Goal: Task Accomplishment & Management: Use online tool/utility

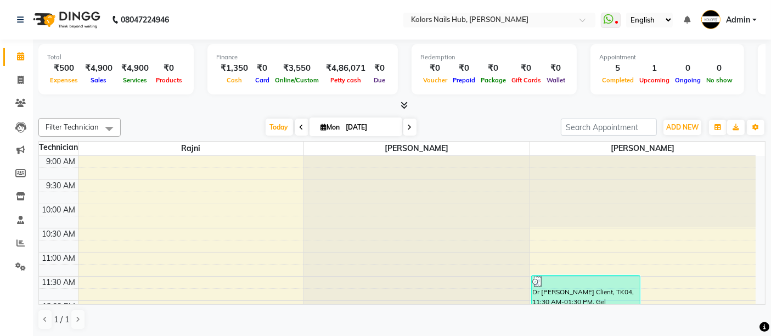
scroll to position [128, 0]
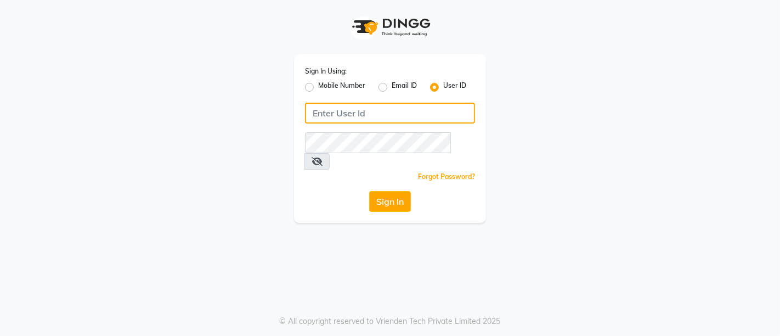
click at [384, 118] on input "Username" at bounding box center [390, 113] width 170 height 21
drag, startPoint x: 429, startPoint y: 114, endPoint x: 251, endPoint y: 121, distance: 177.9
click at [251, 121] on div "Sign In Using: Mobile Number Email ID User ID kolorsnailhub@gmail.com Remember …" at bounding box center [389, 111] width 625 height 223
type input "kolorsnailhub@gmail.com"
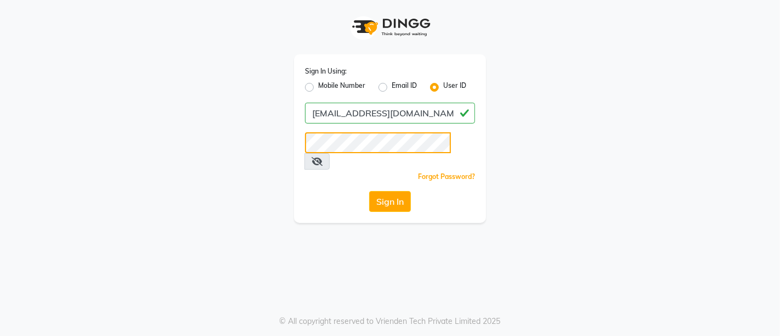
click at [369, 191] on button "Sign In" at bounding box center [390, 201] width 42 height 21
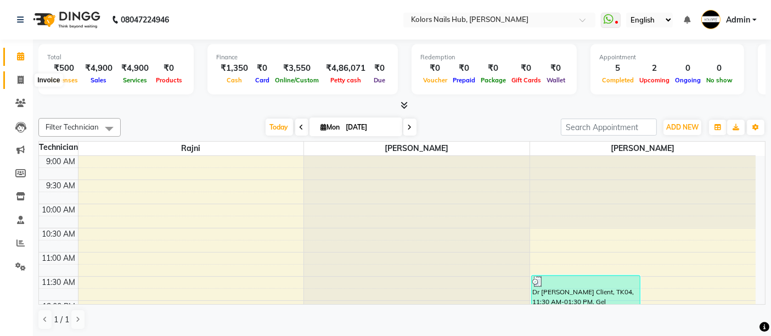
click at [19, 74] on span at bounding box center [20, 80] width 19 height 13
select select "7121"
select select "service"
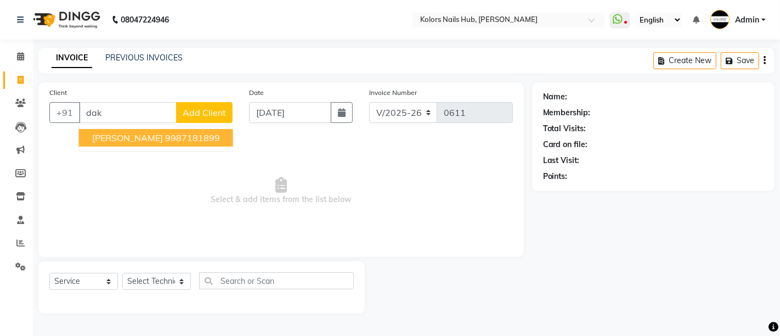
click at [160, 143] on button "dakshata 9987181899" at bounding box center [156, 138] width 154 height 18
type input "9987181899"
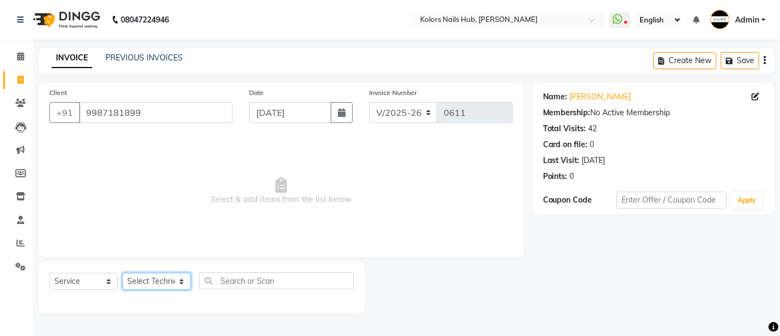
click at [154, 283] on select "Select Technician Dakshata Kirti Rajni" at bounding box center [156, 281] width 69 height 17
select select "66923"
click at [122, 273] on select "Select Technician Dakshata Kirti Rajni" at bounding box center [156, 281] width 69 height 17
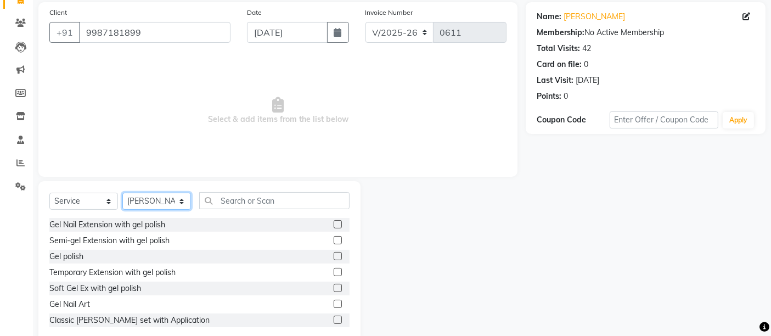
scroll to position [103, 0]
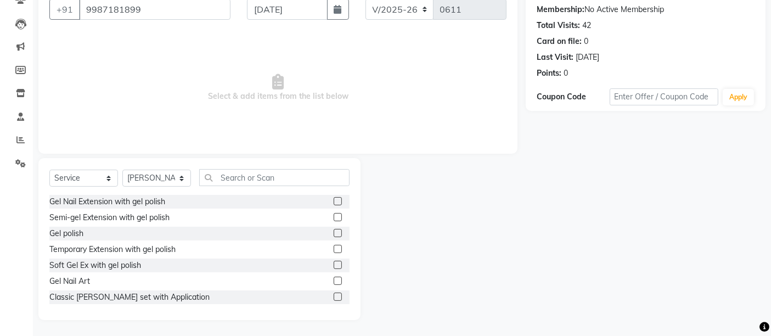
click at [334, 231] on label at bounding box center [338, 233] width 8 height 8
click at [334, 231] on input "checkbox" at bounding box center [337, 233] width 7 height 7
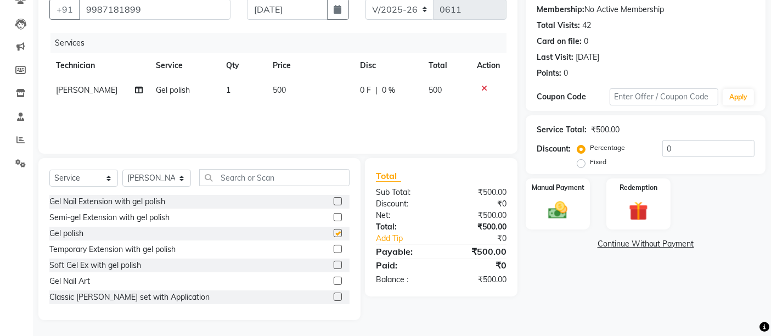
checkbox input "false"
click at [274, 89] on span "500" at bounding box center [279, 90] width 13 height 10
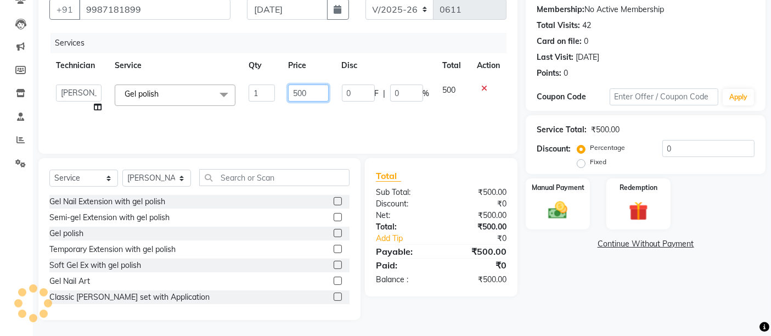
click at [302, 93] on input "500" at bounding box center [308, 92] width 40 height 17
type input "230"
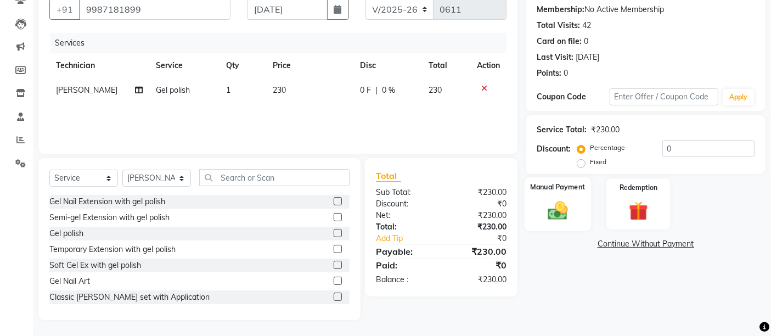
click at [573, 193] on div "Manual Payment" at bounding box center [558, 204] width 66 height 54
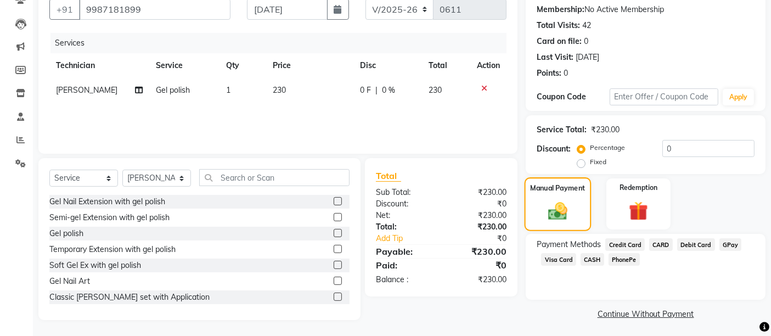
scroll to position [105, 0]
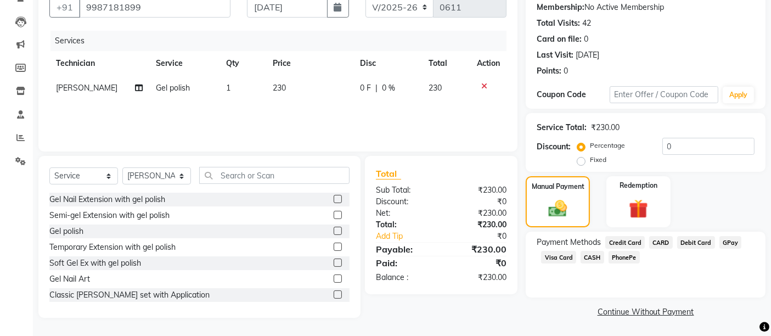
click at [728, 237] on span "GPay" at bounding box center [730, 242] width 22 height 13
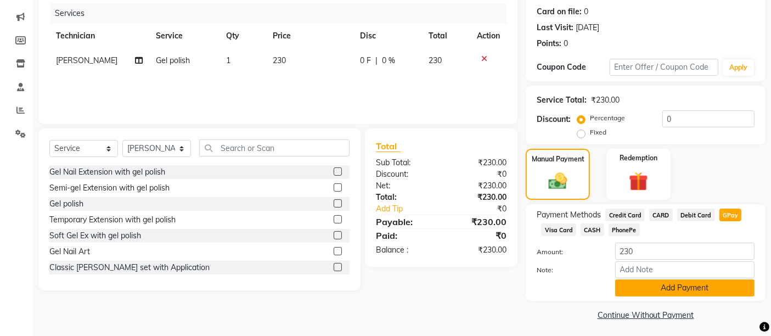
click at [697, 292] on button "Add Payment" at bounding box center [684, 287] width 139 height 17
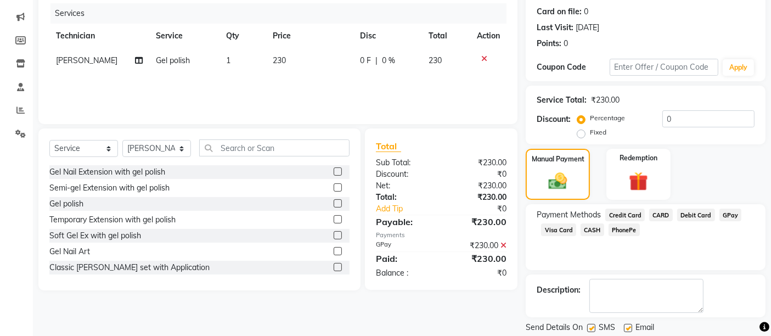
scroll to position [167, 0]
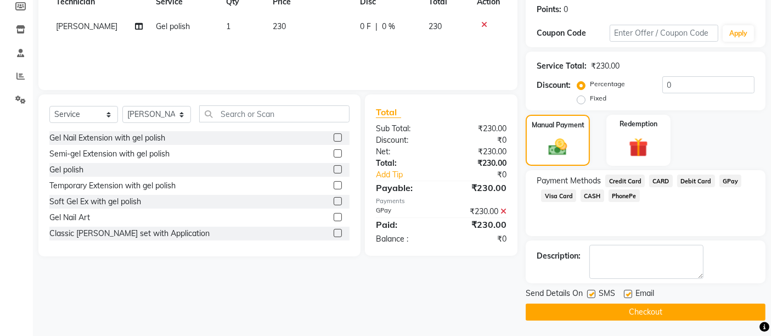
click at [687, 312] on button "Checkout" at bounding box center [646, 311] width 240 height 17
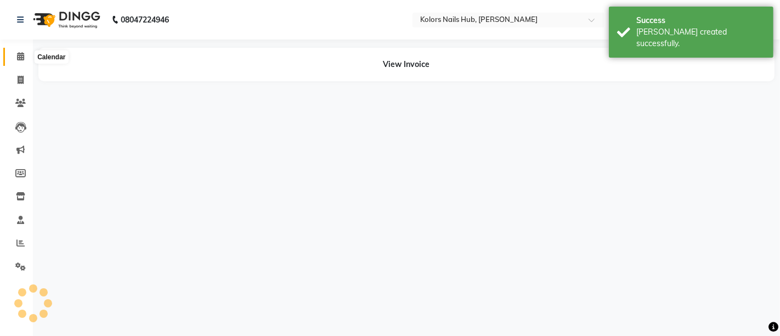
click at [20, 53] on icon at bounding box center [20, 56] width 7 height 8
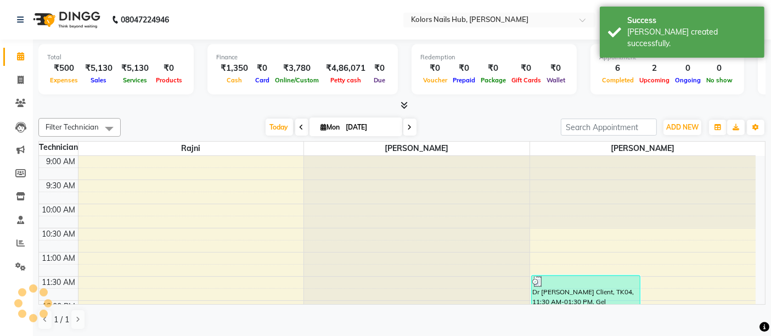
scroll to position [286, 0]
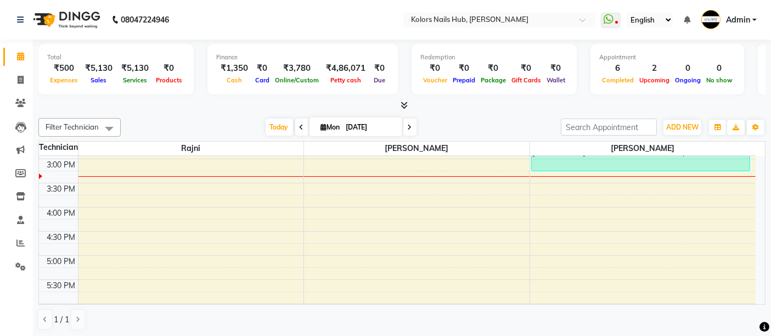
click at [451, 121] on div "Today Mon 01-09-2025" at bounding box center [340, 127] width 429 height 16
click at [401, 109] on span at bounding box center [402, 106] width 12 height 12
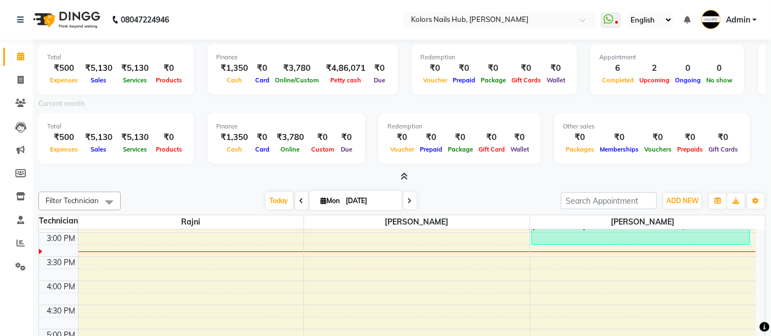
click at [401, 177] on icon at bounding box center [404, 176] width 7 height 8
